Goal: Navigation & Orientation: Find specific page/section

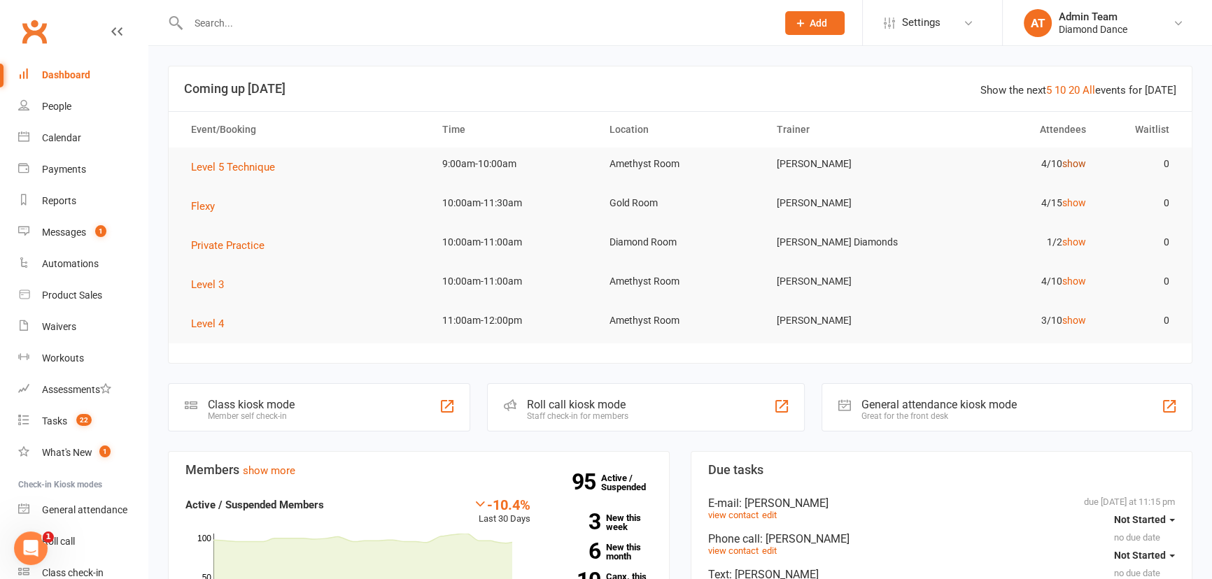
click at [1079, 167] on link "show" at bounding box center [1074, 163] width 24 height 11
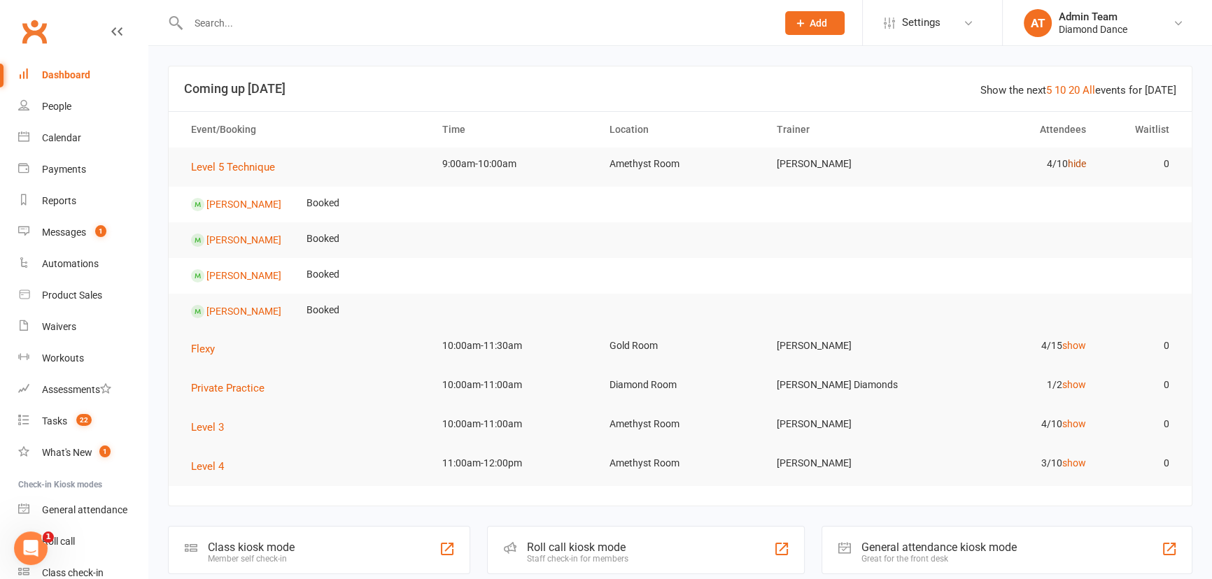
click at [1079, 167] on link "hide" at bounding box center [1076, 163] width 18 height 11
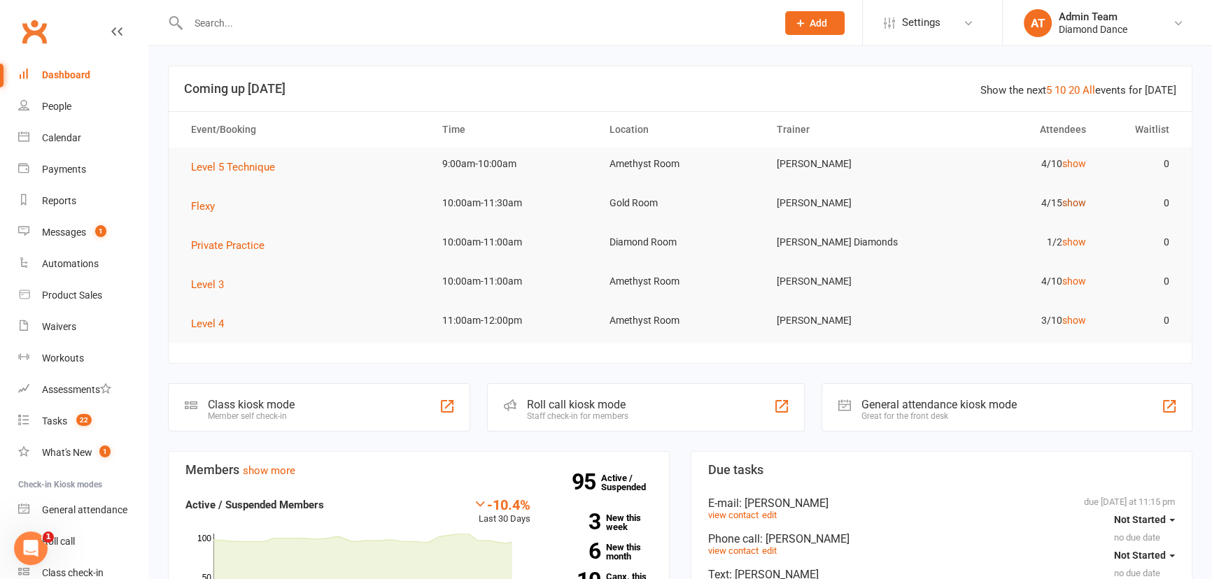
click at [1073, 203] on link "show" at bounding box center [1074, 202] width 24 height 11
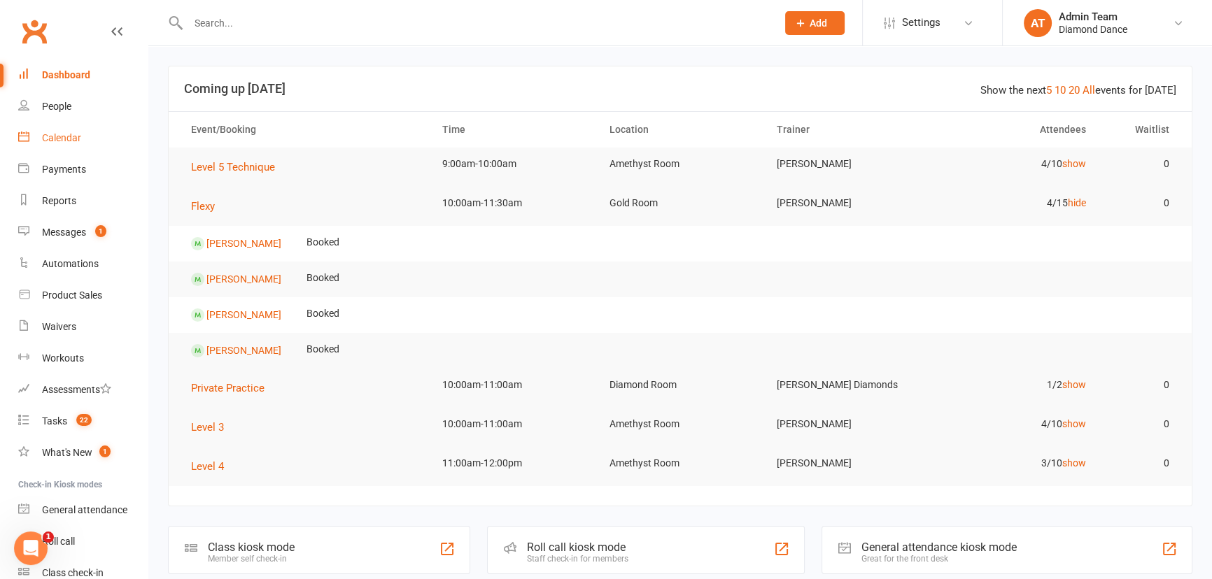
click at [66, 141] on div "Calendar" at bounding box center [61, 137] width 39 height 11
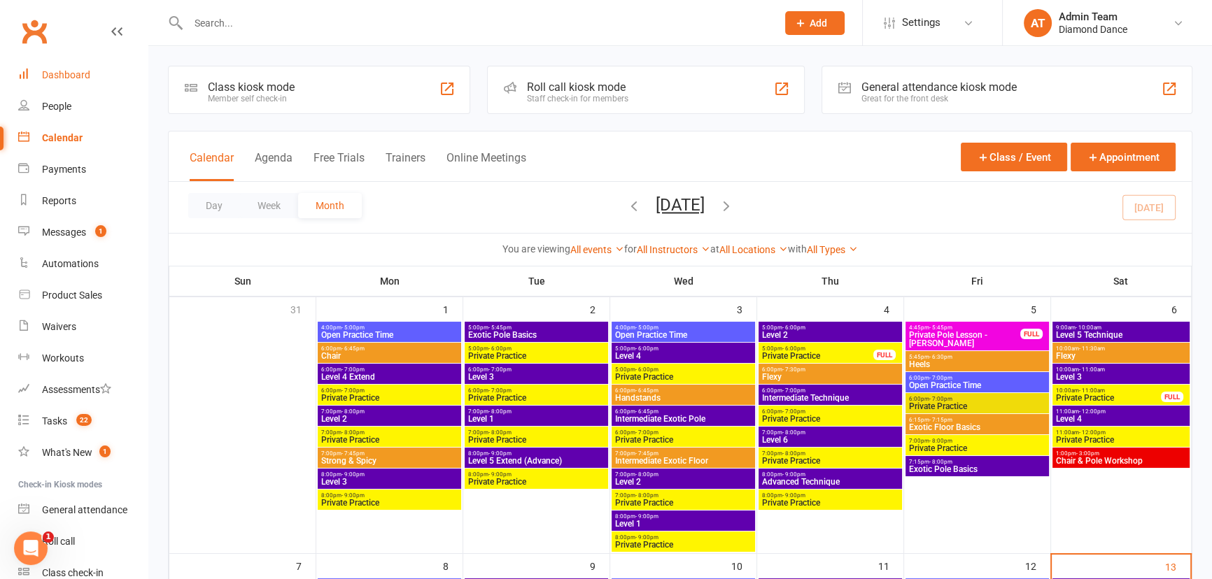
click at [73, 69] on div "Dashboard" at bounding box center [66, 74] width 48 height 11
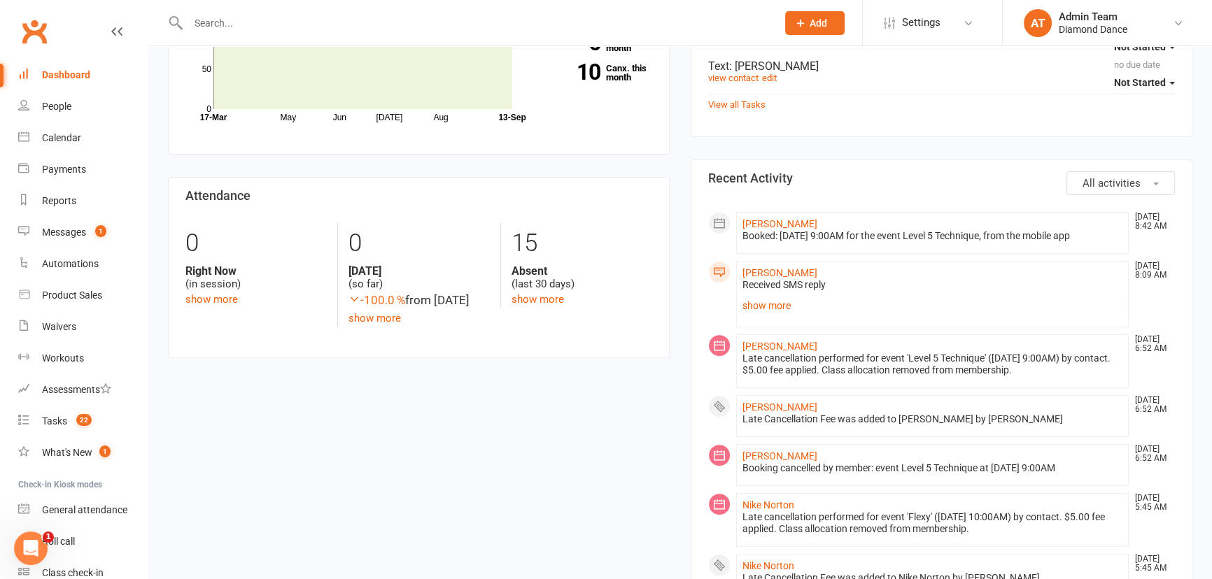
scroll to position [572, 0]
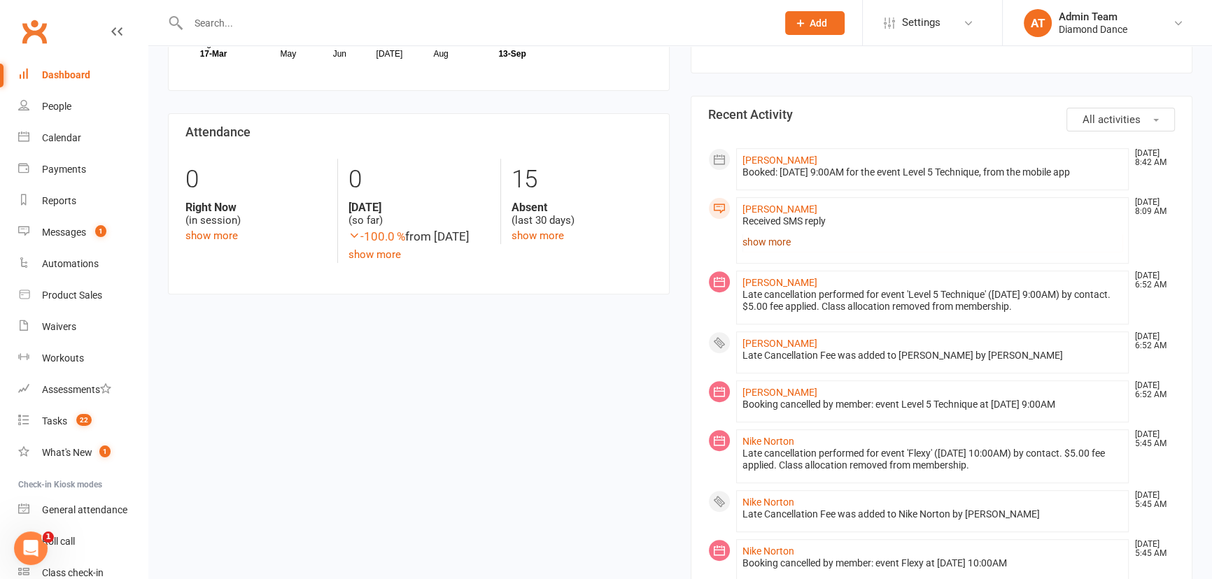
click at [772, 245] on link "show more" at bounding box center [932, 242] width 380 height 20
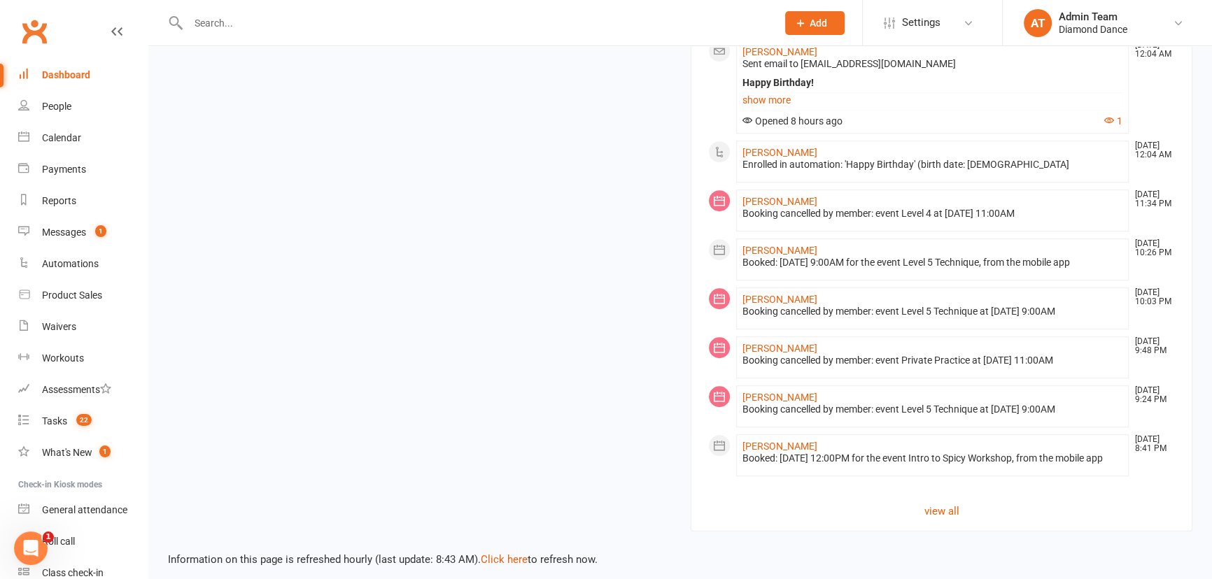
scroll to position [1371, 0]
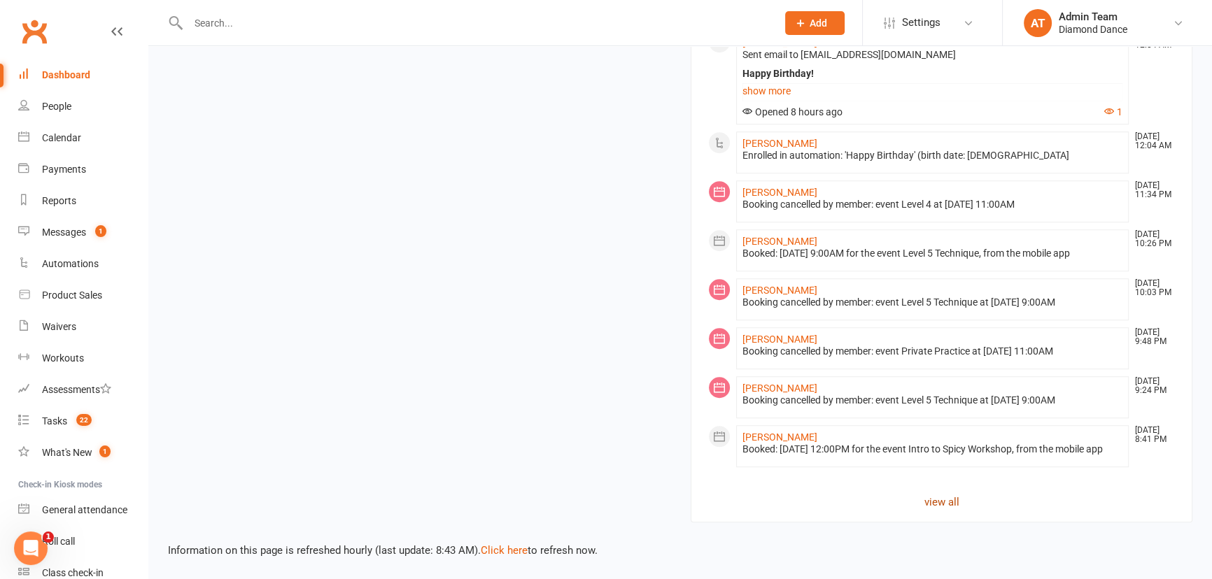
click at [944, 504] on link "view all" at bounding box center [941, 502] width 467 height 17
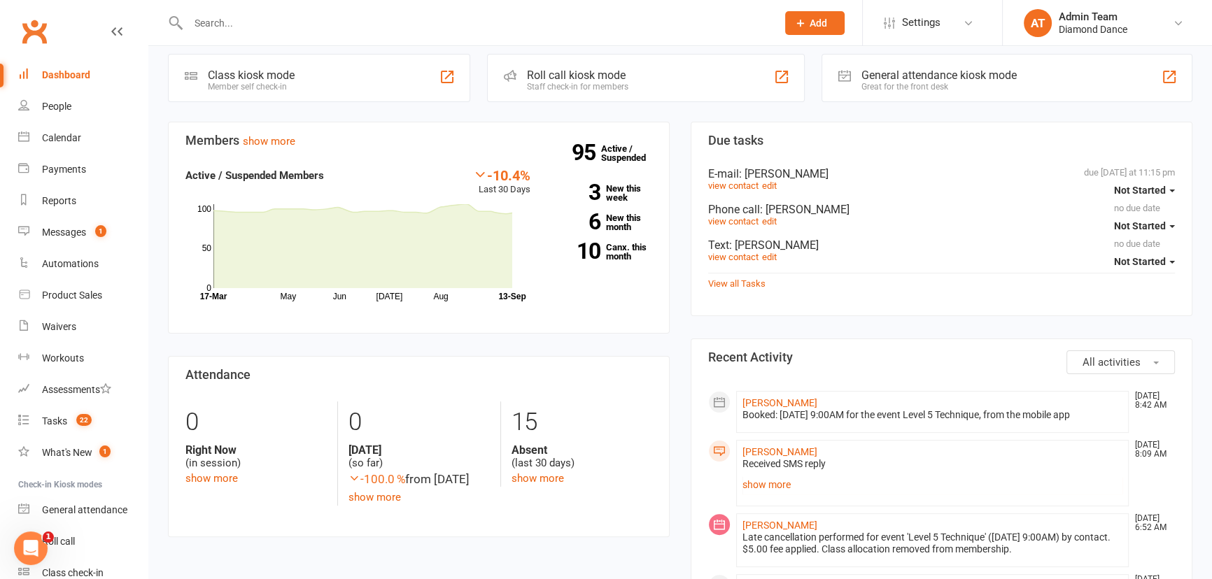
scroll to position [381, 0]
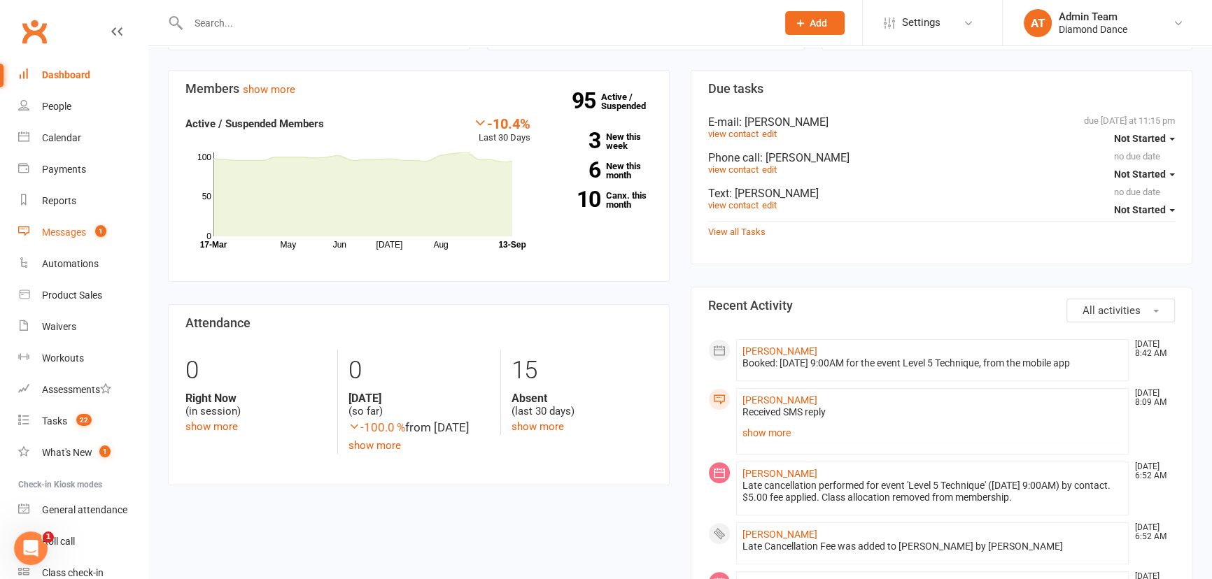
click at [83, 230] on div "Messages" at bounding box center [64, 232] width 44 height 11
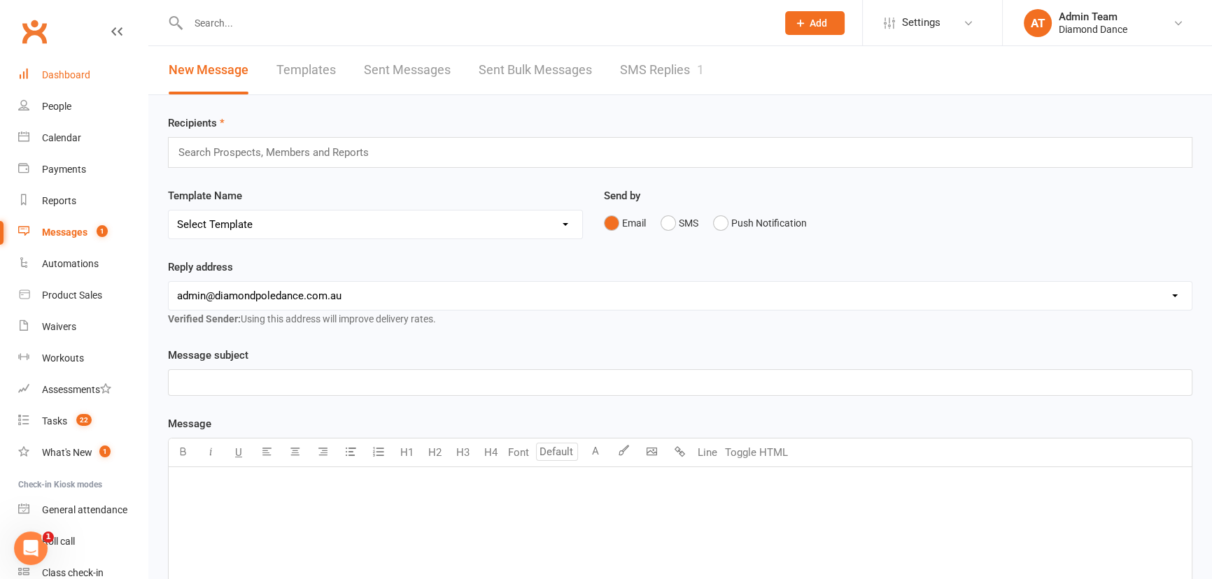
click at [71, 71] on div "Dashboard" at bounding box center [66, 74] width 48 height 11
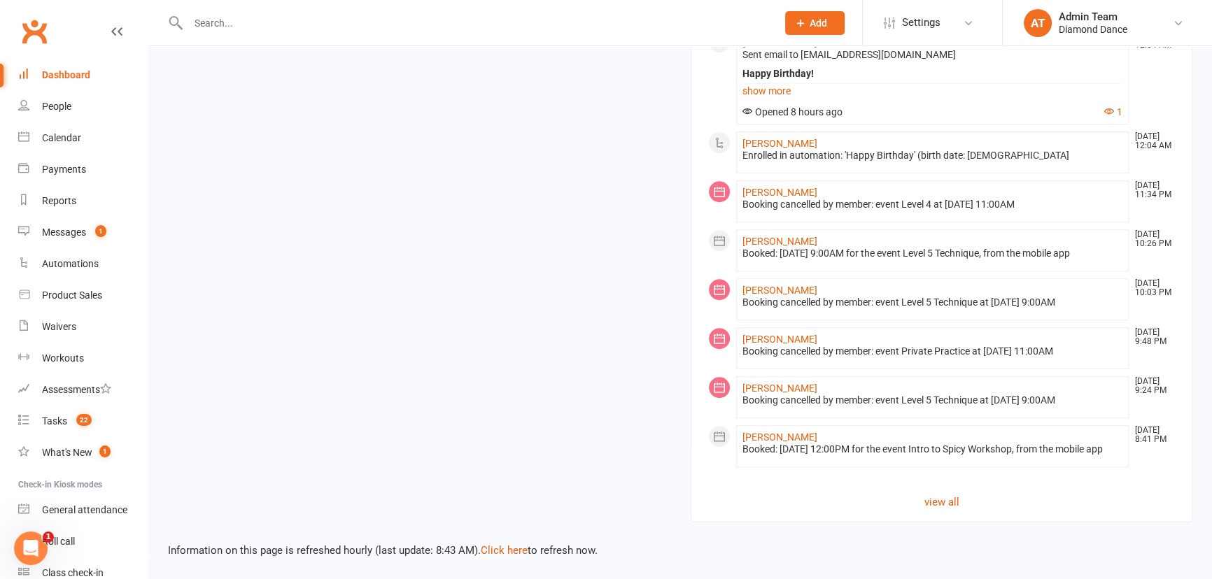
scroll to position [1349, 0]
click at [69, 141] on div "Calendar" at bounding box center [61, 137] width 39 height 11
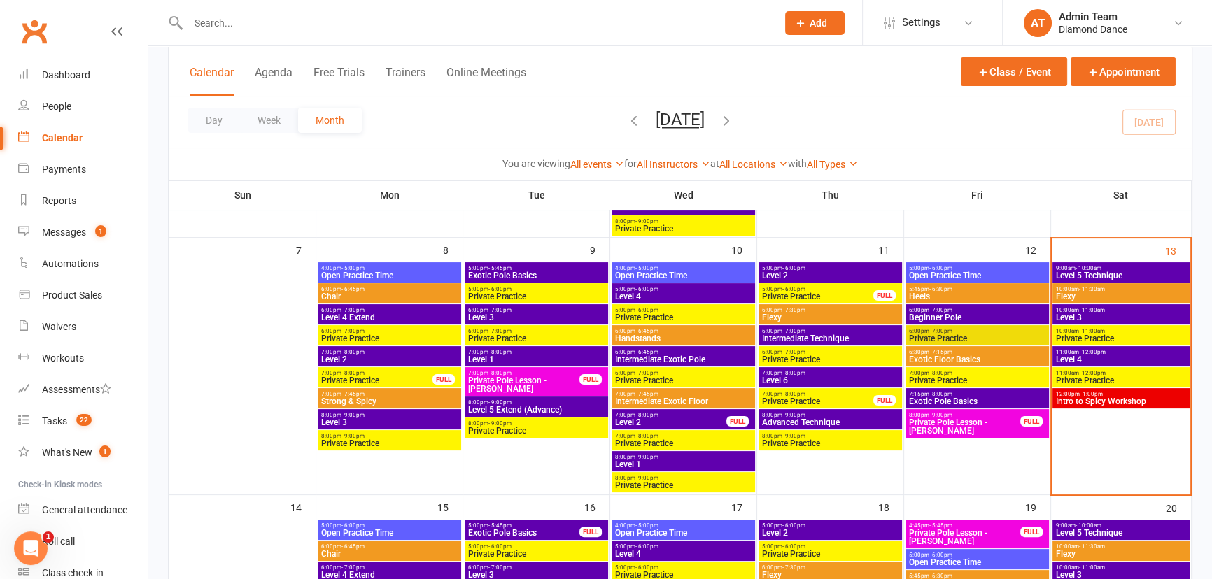
scroll to position [318, 0]
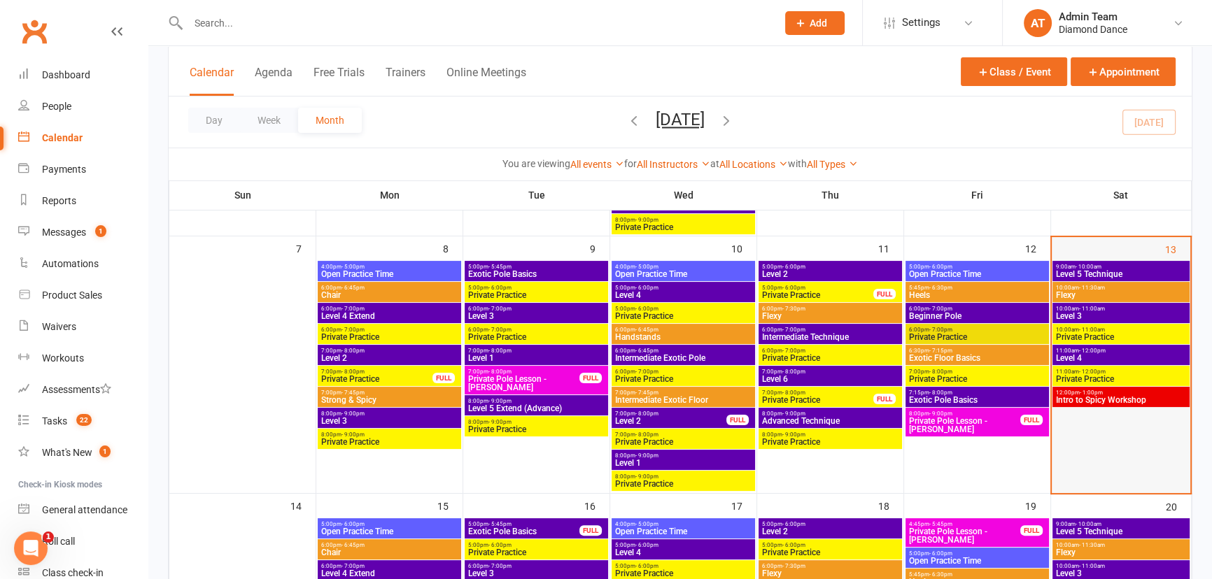
click at [1088, 407] on div at bounding box center [1121, 377] width 136 height 231
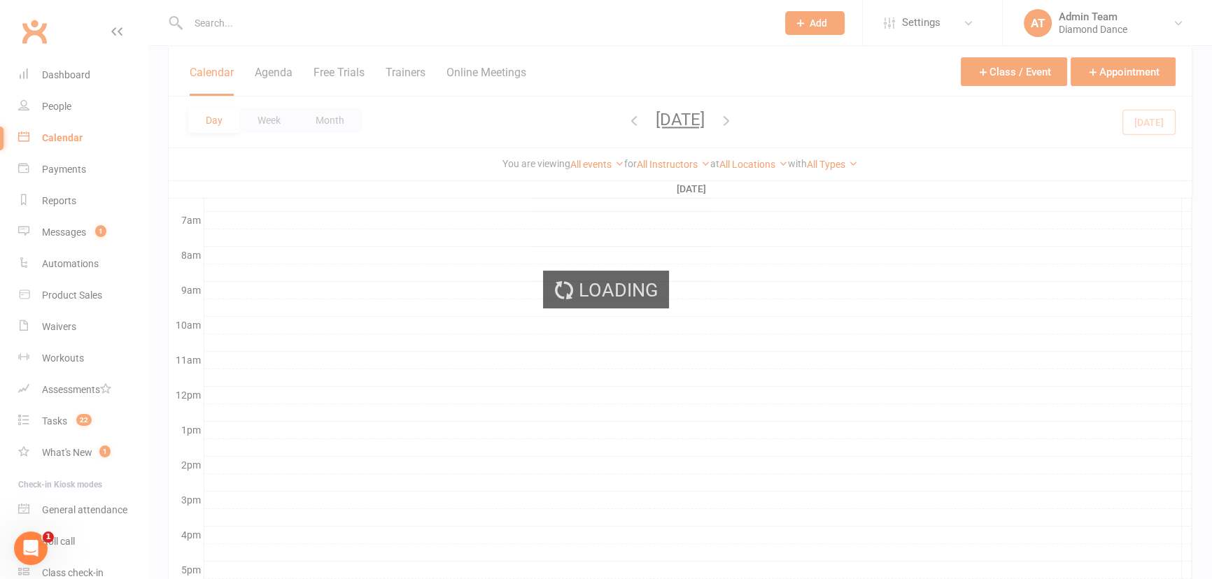
scroll to position [362, 0]
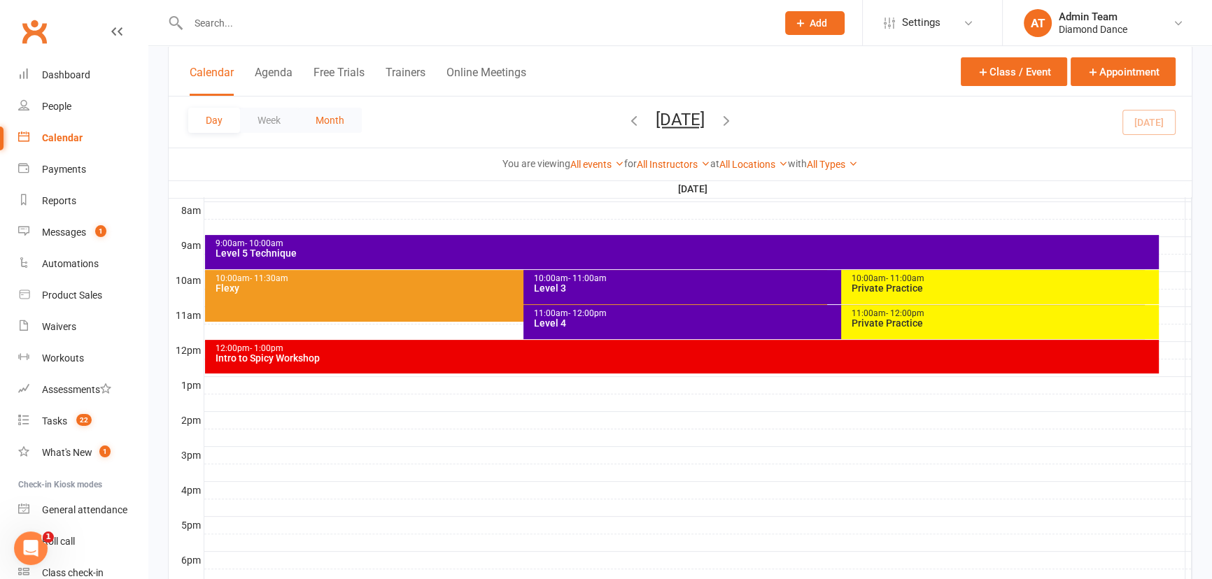
click at [328, 115] on button "Month" at bounding box center [330, 120] width 64 height 25
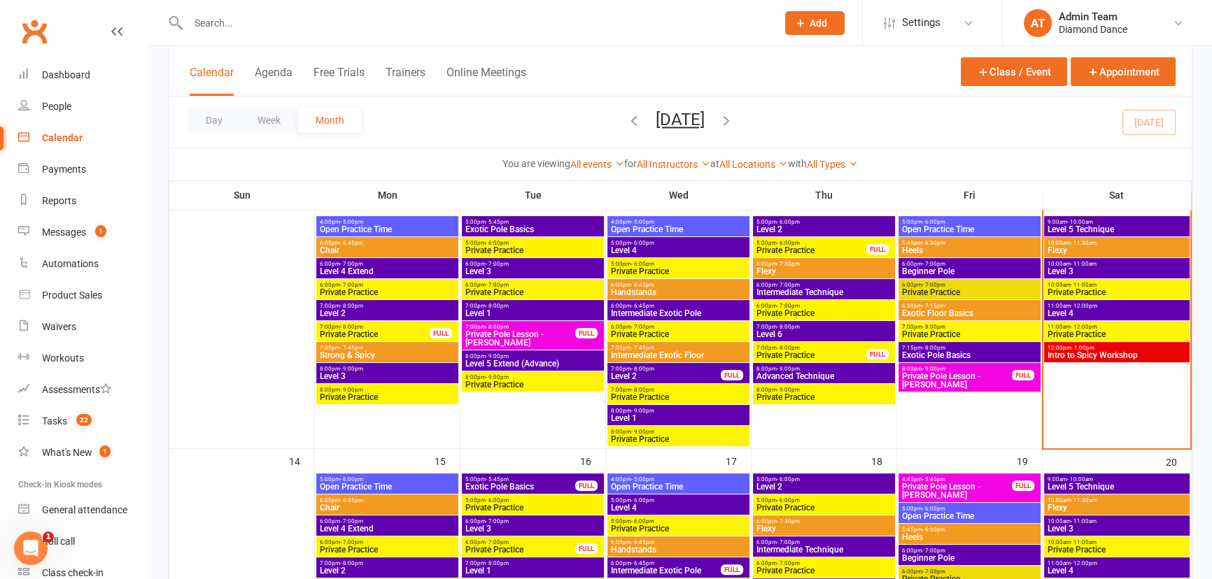
click at [1084, 355] on span "Intro to Spicy Workshop" at bounding box center [1117, 355] width 140 height 8
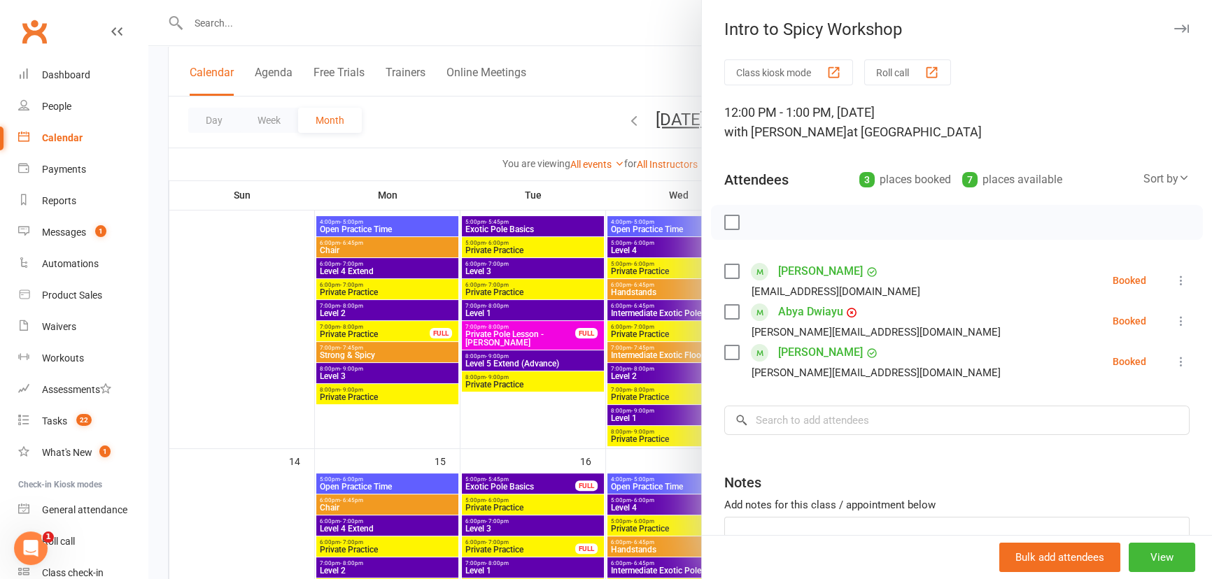
click at [610, 73] on div at bounding box center [679, 289] width 1063 height 579
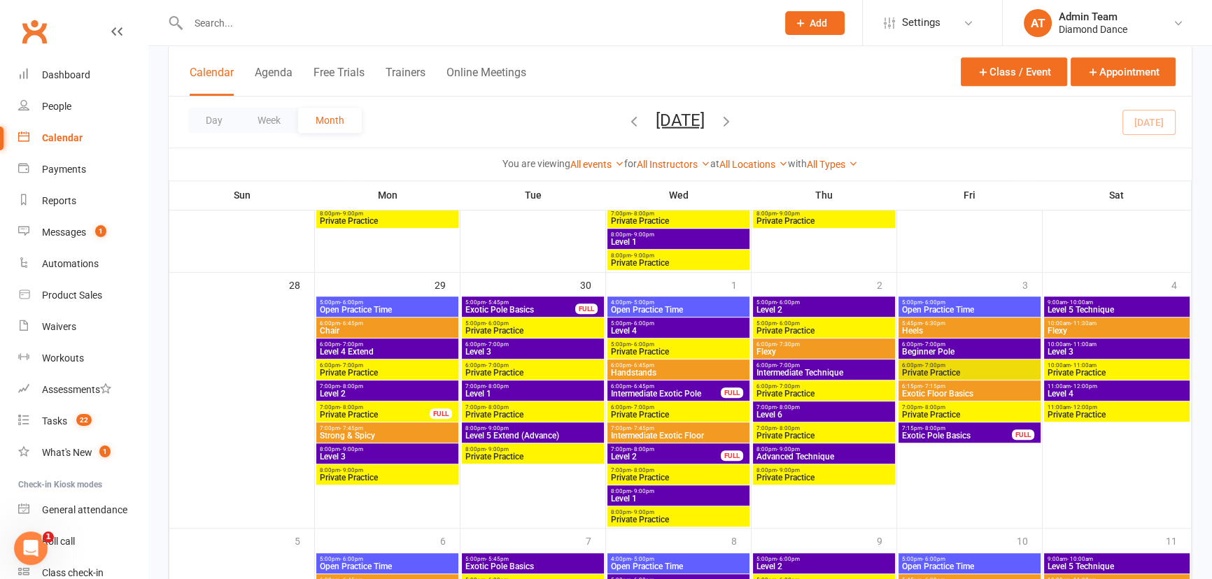
scroll to position [1062, 0]
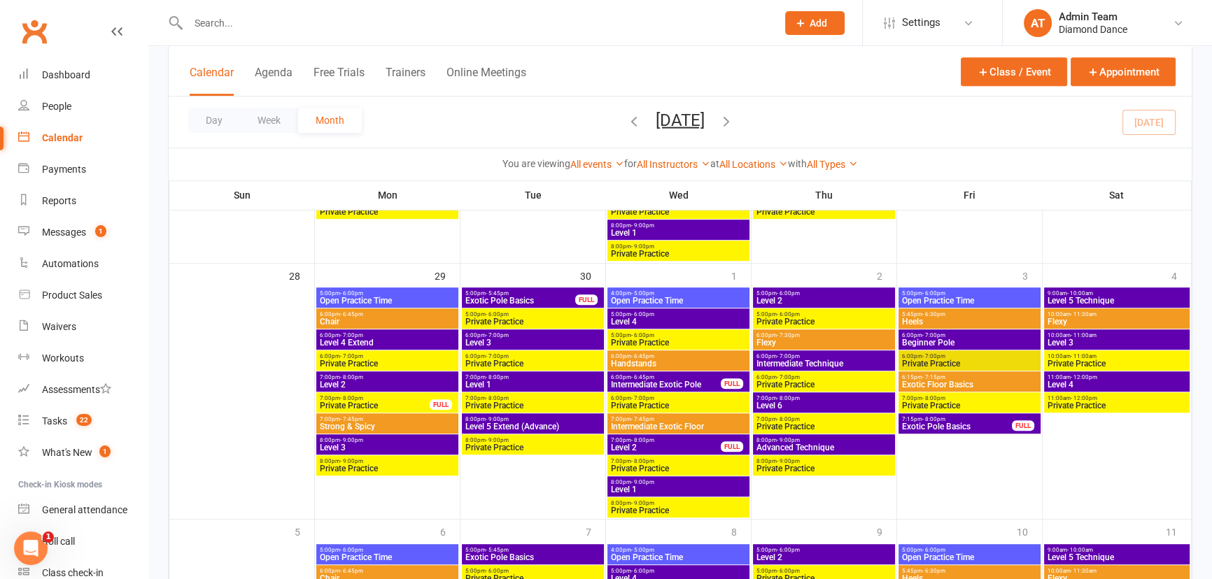
click at [490, 385] on span "Level 1" at bounding box center [532, 385] width 136 height 8
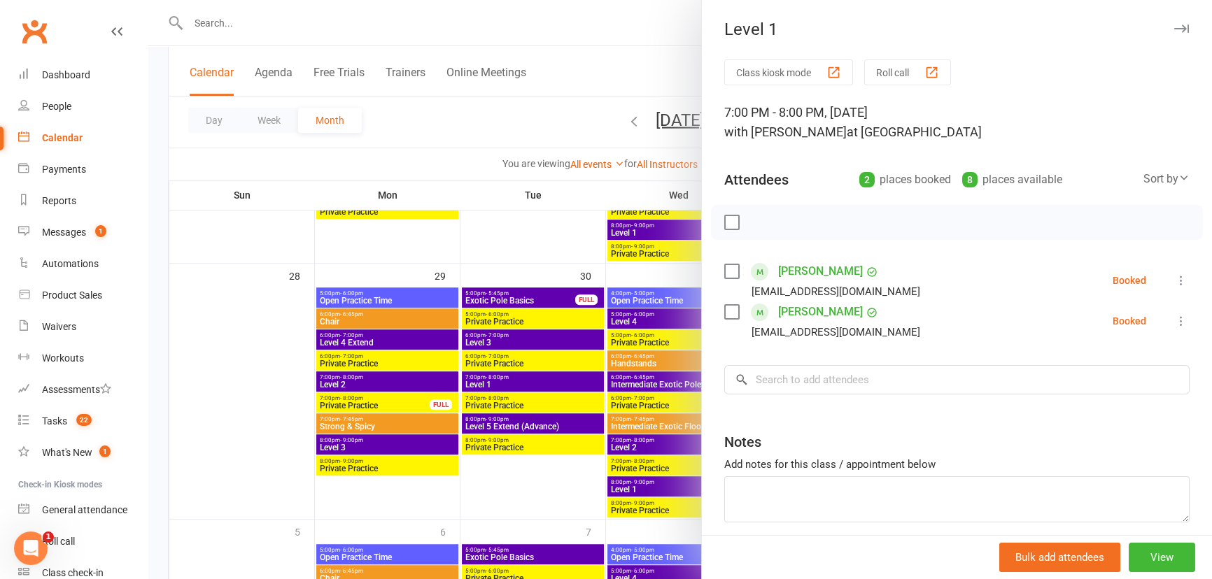
click at [551, 124] on div at bounding box center [679, 289] width 1063 height 579
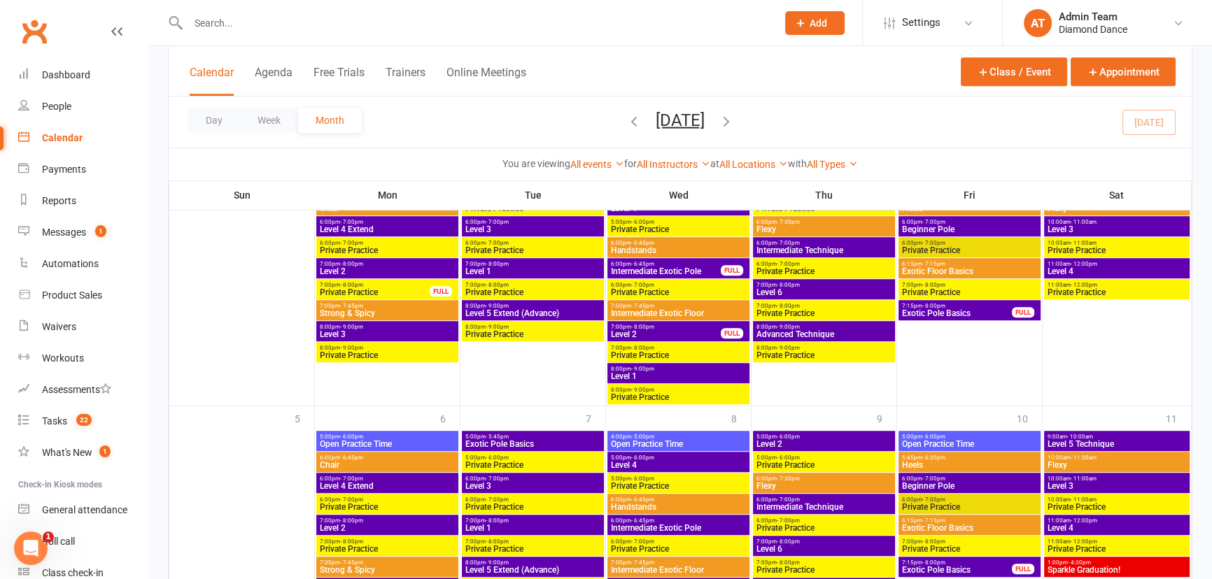
scroll to position [1252, 0]
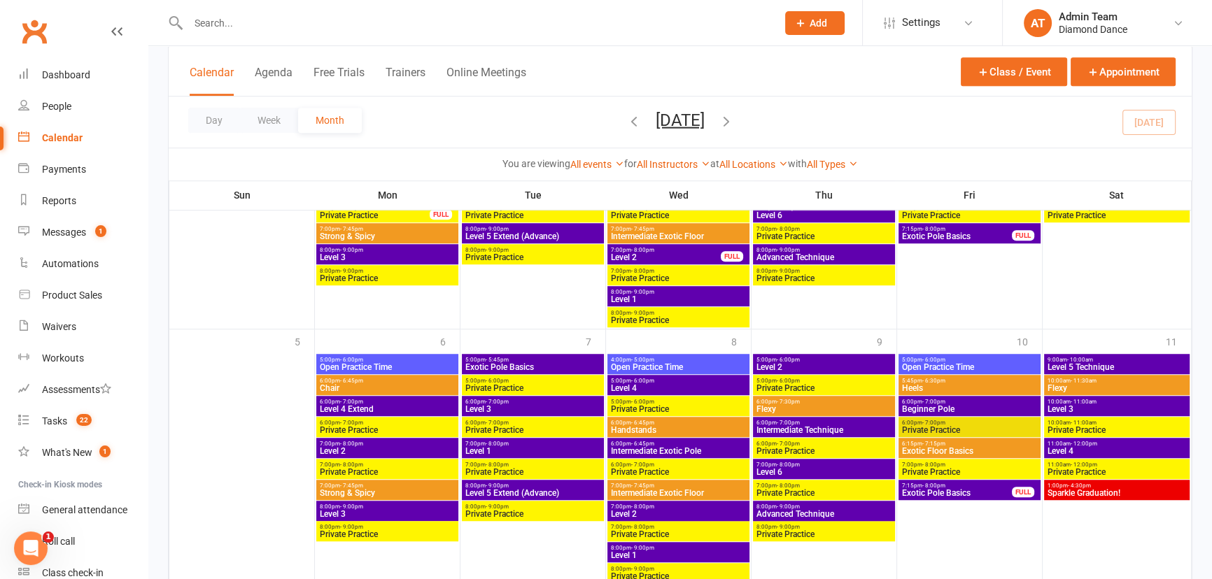
click at [501, 448] on span "Level 1" at bounding box center [532, 451] width 136 height 8
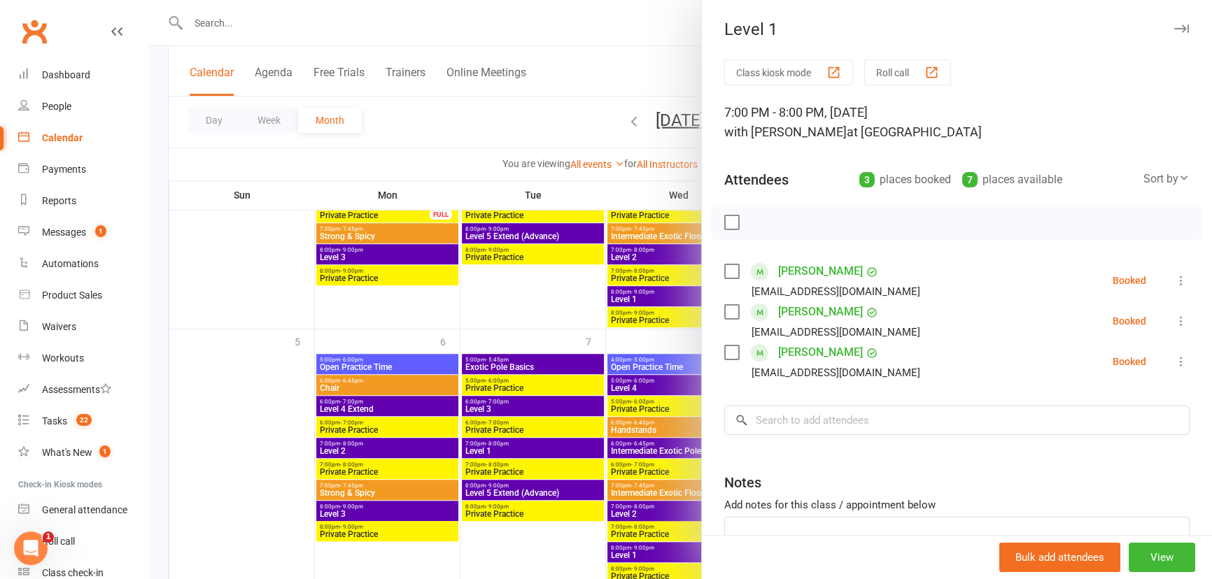
click at [513, 124] on div at bounding box center [679, 289] width 1063 height 579
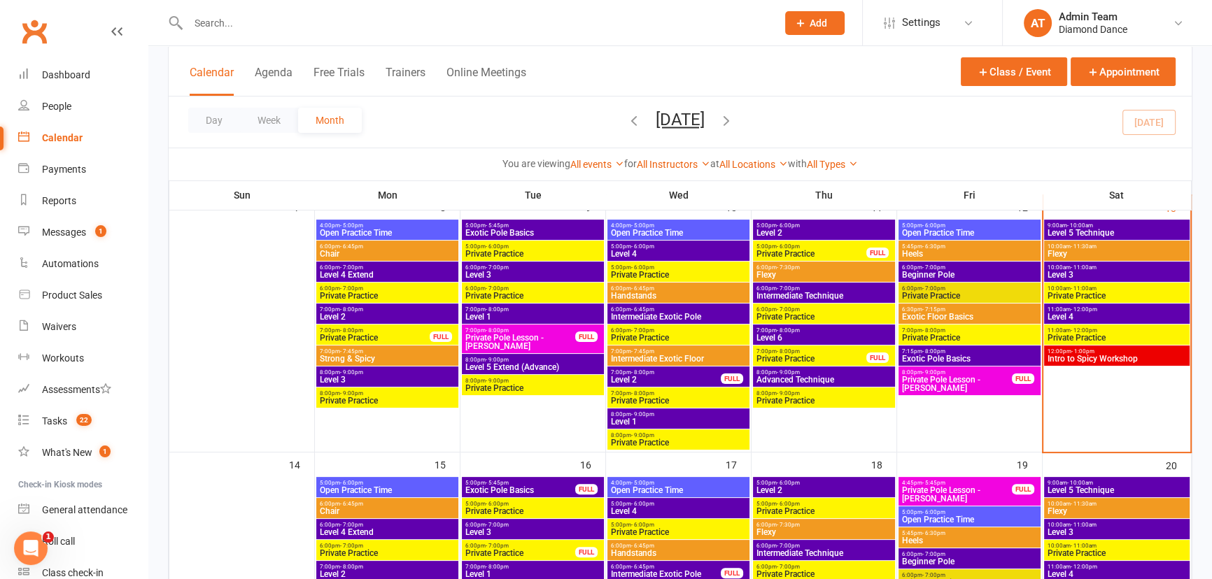
scroll to position [281, 0]
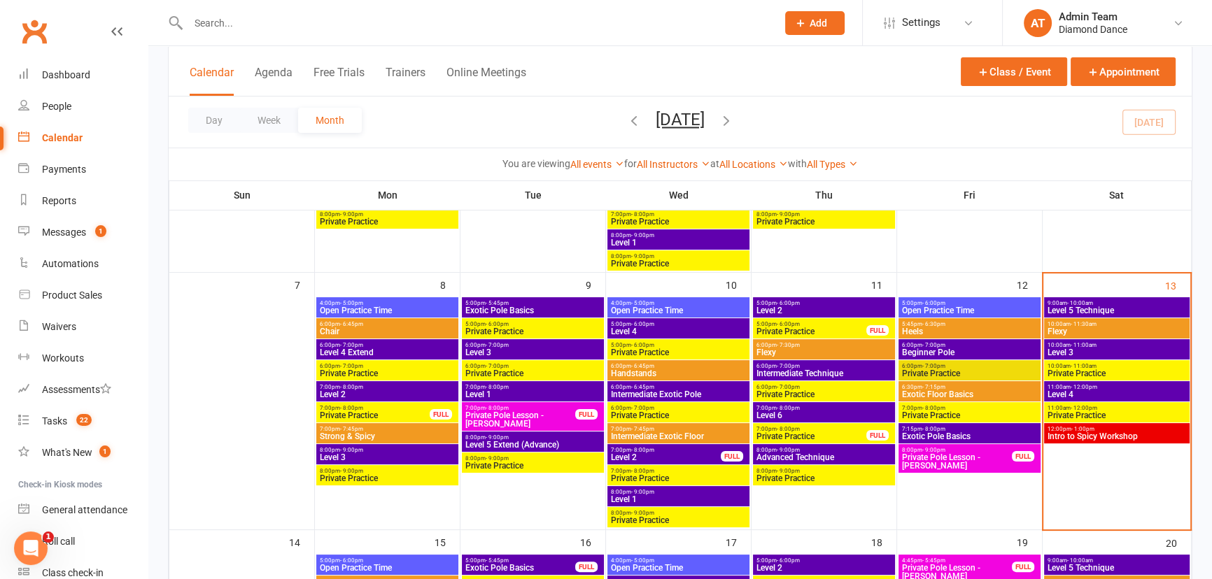
click at [1097, 307] on span "Level 5 Technique" at bounding box center [1117, 310] width 140 height 8
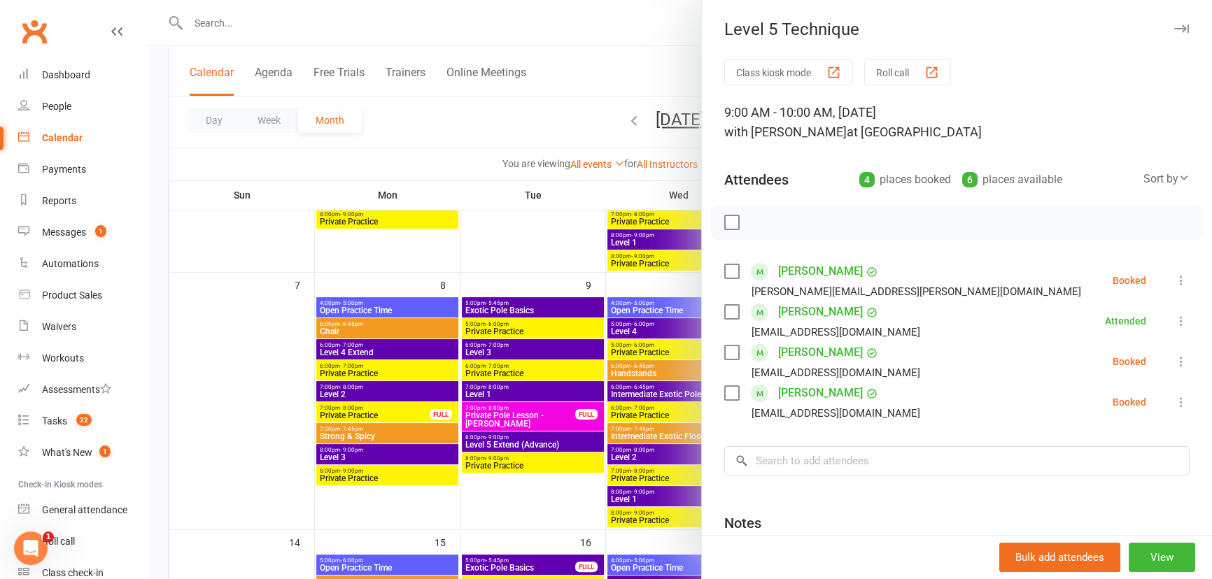
click at [1174, 24] on icon "button" at bounding box center [1181, 28] width 15 height 8
